Goal: Information Seeking & Learning: Learn about a topic

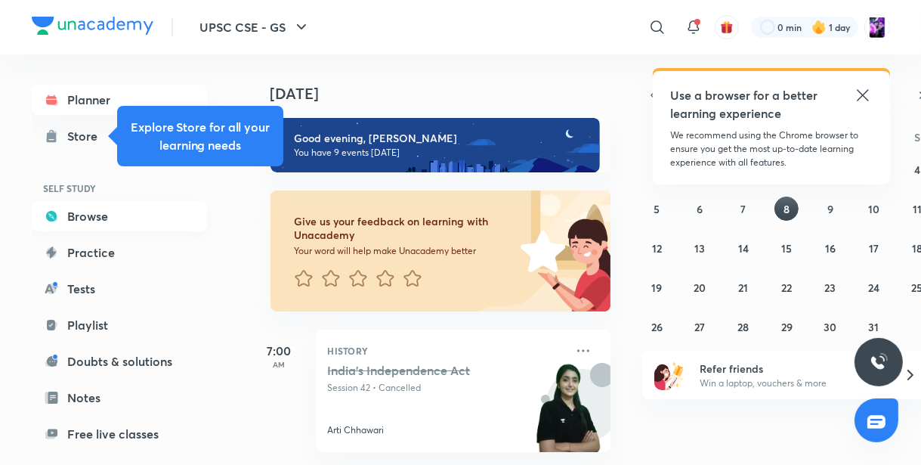
click at [113, 209] on link "Browse" at bounding box center [119, 216] width 175 height 30
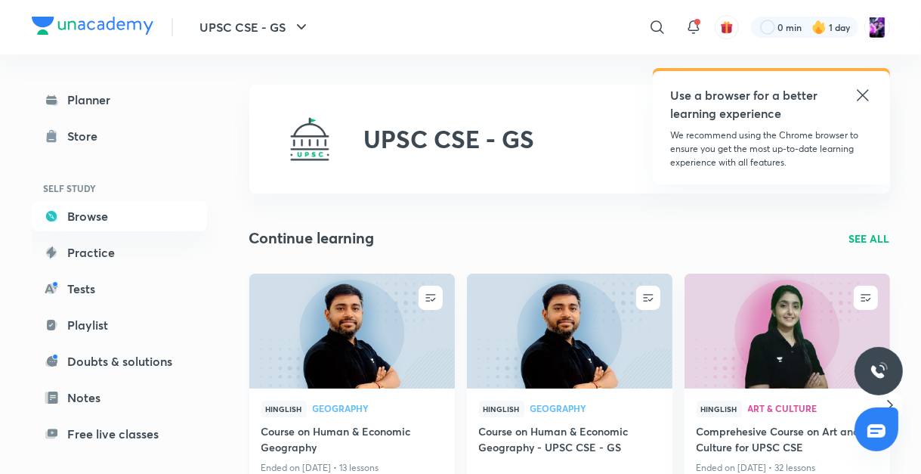
click at [340, 334] on img at bounding box center [351, 330] width 209 height 117
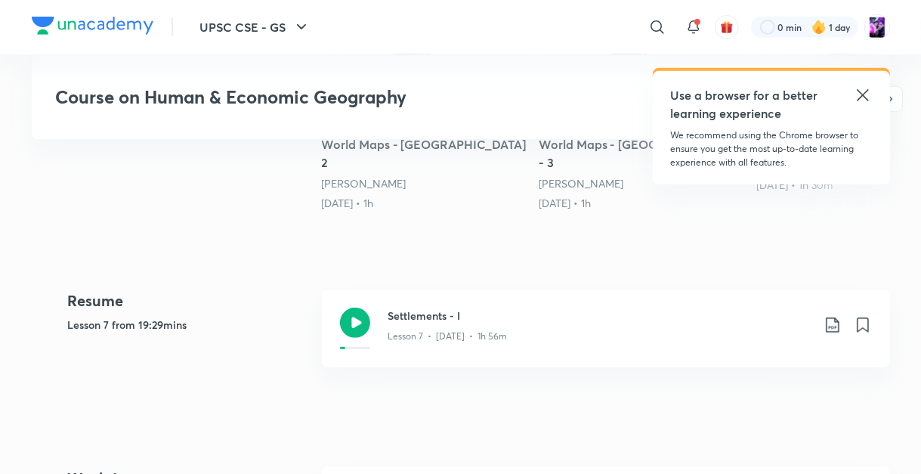
scroll to position [580, 0]
click at [424, 306] on h3 "Settlements - I" at bounding box center [599, 314] width 423 height 16
click at [405, 306] on h3 "Settlements - I" at bounding box center [599, 314] width 423 height 16
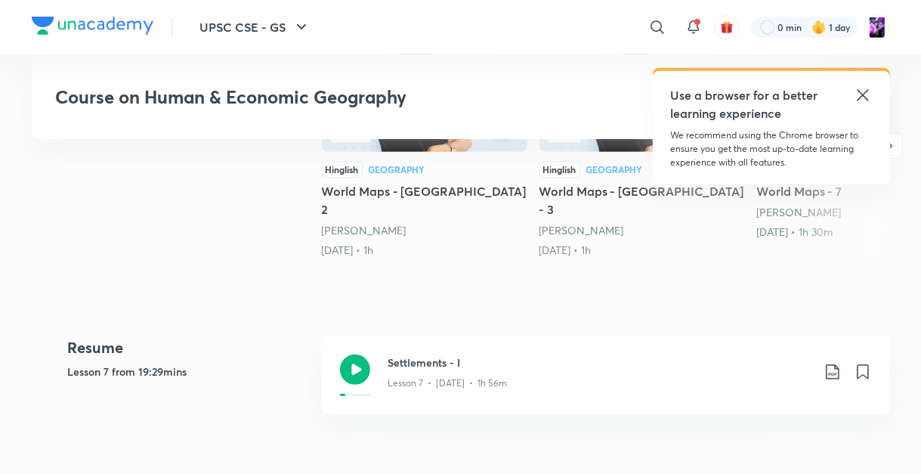
scroll to position [556, 0]
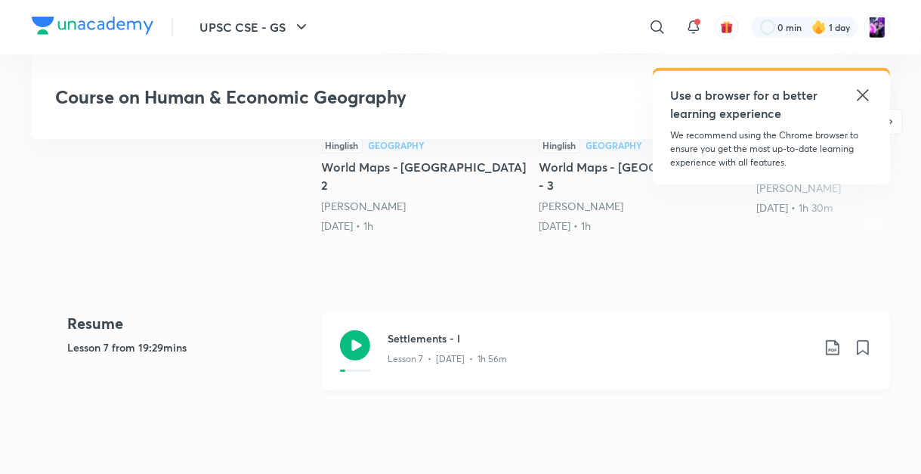
click at [409, 330] on h3 "Settlements - I" at bounding box center [599, 338] width 423 height 16
